Goal: Task Accomplishment & Management: Complete application form

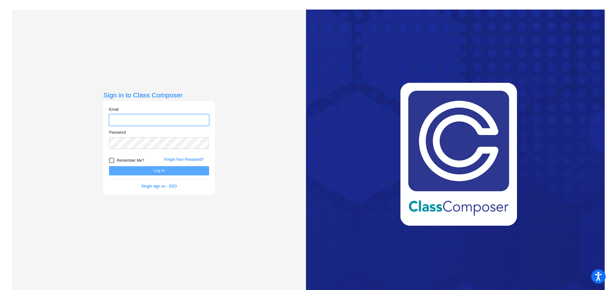
type input "[EMAIL_ADDRESS][DOMAIN_NAME]"
click at [148, 173] on button "Log In" at bounding box center [159, 170] width 100 height 9
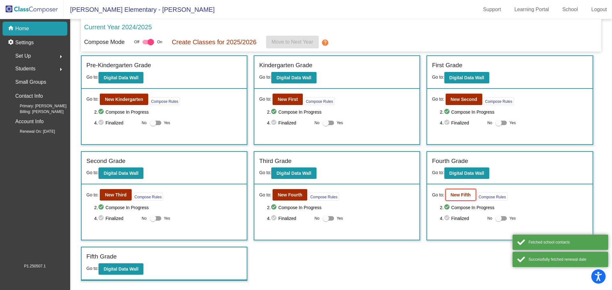
click at [459, 193] on b "New Fifth" at bounding box center [461, 194] width 20 height 5
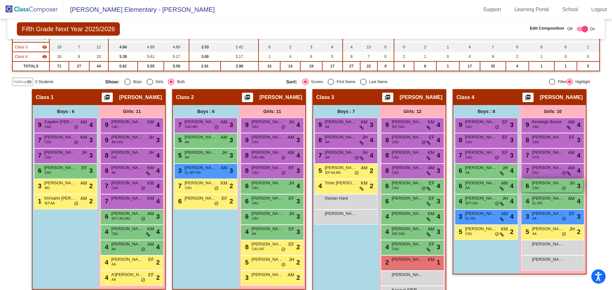
scroll to position [78, 0]
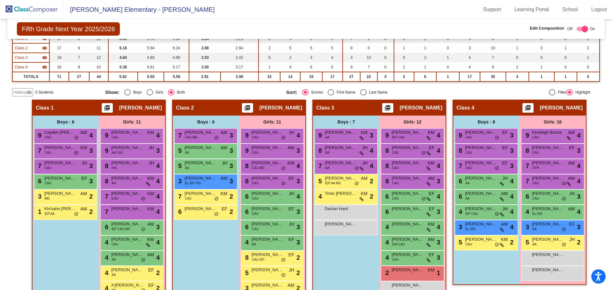
click at [21, 93] on span "Hallway" at bounding box center [19, 93] width 13 height 6
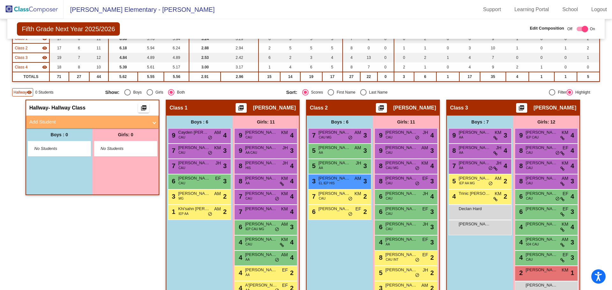
drag, startPoint x: 47, startPoint y: 123, endPoint x: 57, endPoint y: 117, distance: 12.6
click at [46, 123] on mat-panel-title "Add Student" at bounding box center [88, 122] width 119 height 7
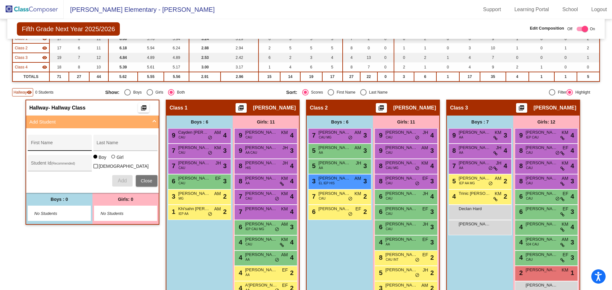
click at [51, 144] on input "First Name" at bounding box center [59, 145] width 57 height 5
type input "JerMyra"
type input "[PERSON_NAME]"
click at [111, 159] on div at bounding box center [113, 157] width 4 height 4
click at [113, 160] on input "Girl" at bounding box center [113, 160] width 0 height 0
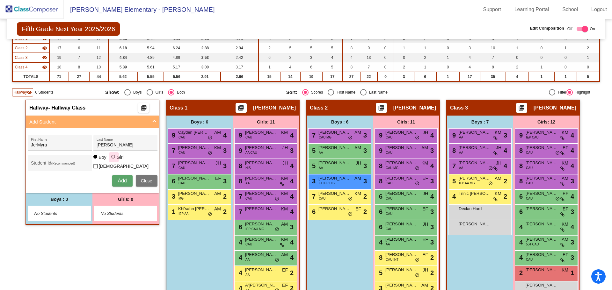
radio input "true"
drag, startPoint x: 118, startPoint y: 178, endPoint x: 126, endPoint y: 176, distance: 8.6
click at [118, 179] on span "Add" at bounding box center [122, 180] width 9 height 5
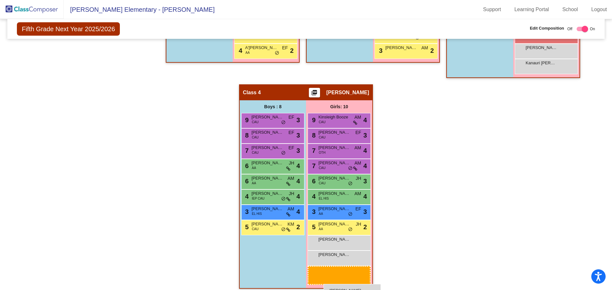
scroll to position [321, 0]
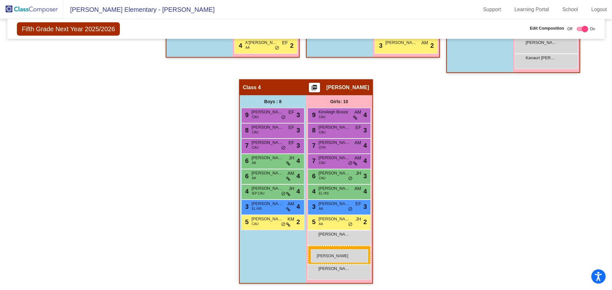
drag, startPoint x: 128, startPoint y: 214, endPoint x: 311, endPoint y: 249, distance: 185.7
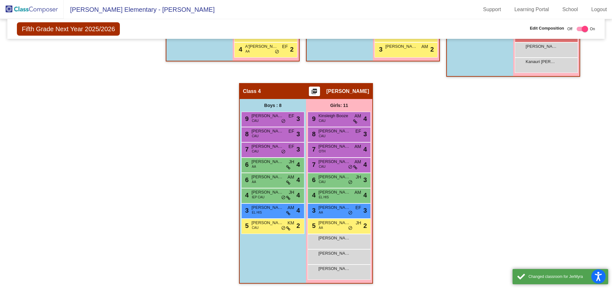
click at [418, 213] on div "Hallway - Hallway Class picture_as_pdf Add Student First Name Last Name Student…" at bounding box center [305, 76] width 587 height 430
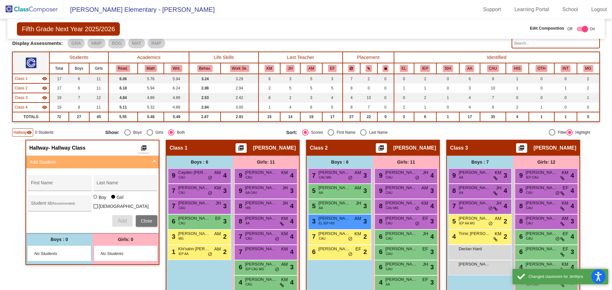
scroll to position [0, 0]
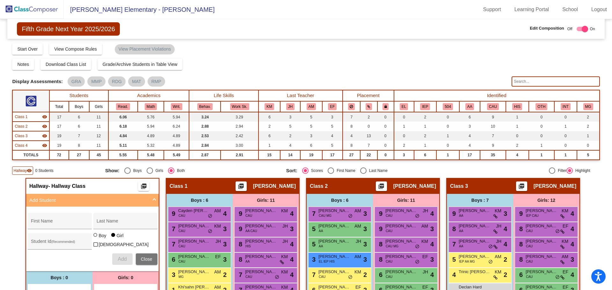
click at [239, 71] on div "Display Scores for Years: [DATE] - [DATE] [DATE] - [DATE] Grade/Archive Student…" at bounding box center [305, 109] width 587 height 132
click at [206, 63] on div "Notes Download Class List Import Students Grade/Archive Students in Table View …" at bounding box center [305, 64] width 587 height 11
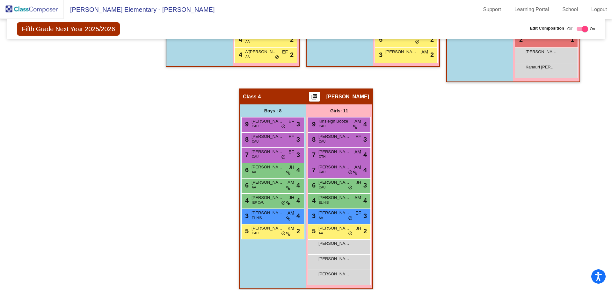
scroll to position [317, 0]
